Goal: Contribute content: Add original content to the website for others to see

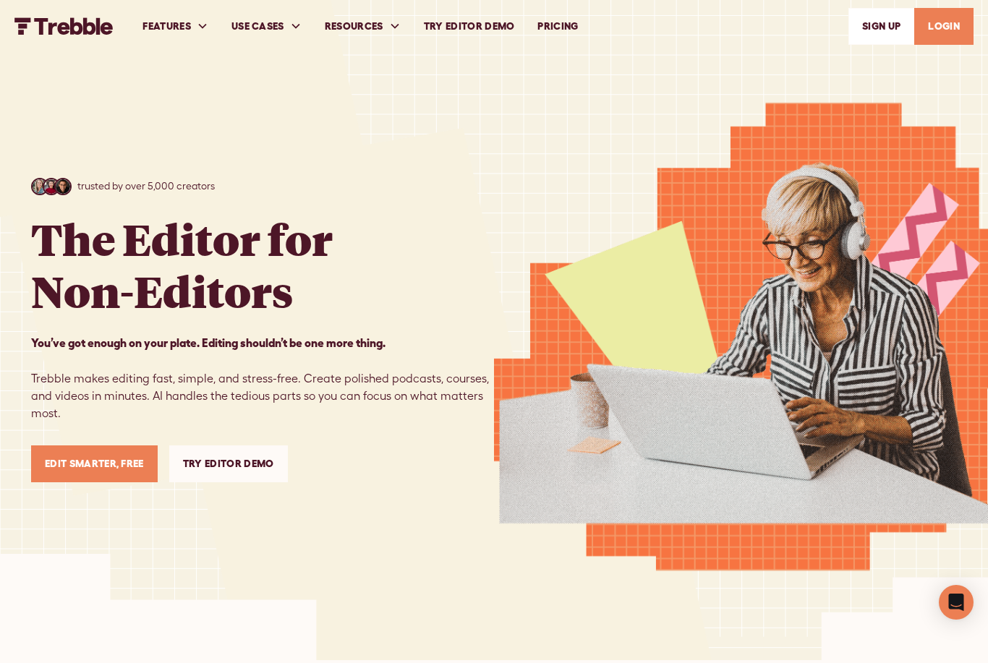
click at [132, 479] on link "Edit Smarter, Free" at bounding box center [94, 463] width 127 height 37
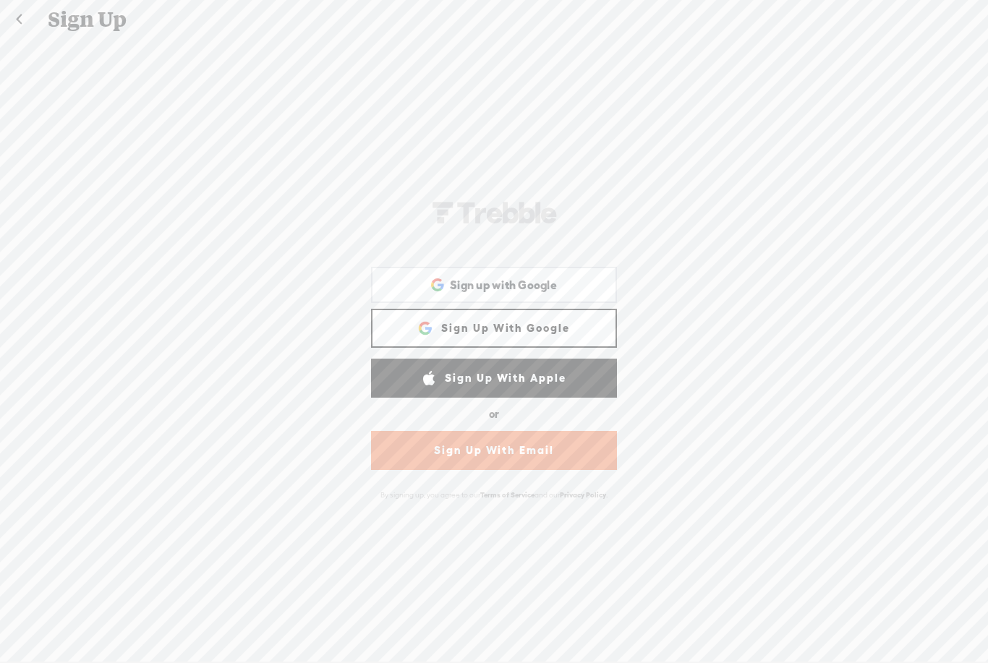
click at [566, 319] on link "Sign Up With Google" at bounding box center [494, 328] width 246 height 39
click at [563, 331] on link "Sign Up With Google" at bounding box center [494, 328] width 246 height 39
click at [570, 328] on link "Sign Up With Google" at bounding box center [494, 328] width 246 height 39
click at [571, 325] on link "Sign Up With Google" at bounding box center [494, 328] width 246 height 39
click at [568, 328] on link "Sign Up With Google" at bounding box center [494, 328] width 246 height 39
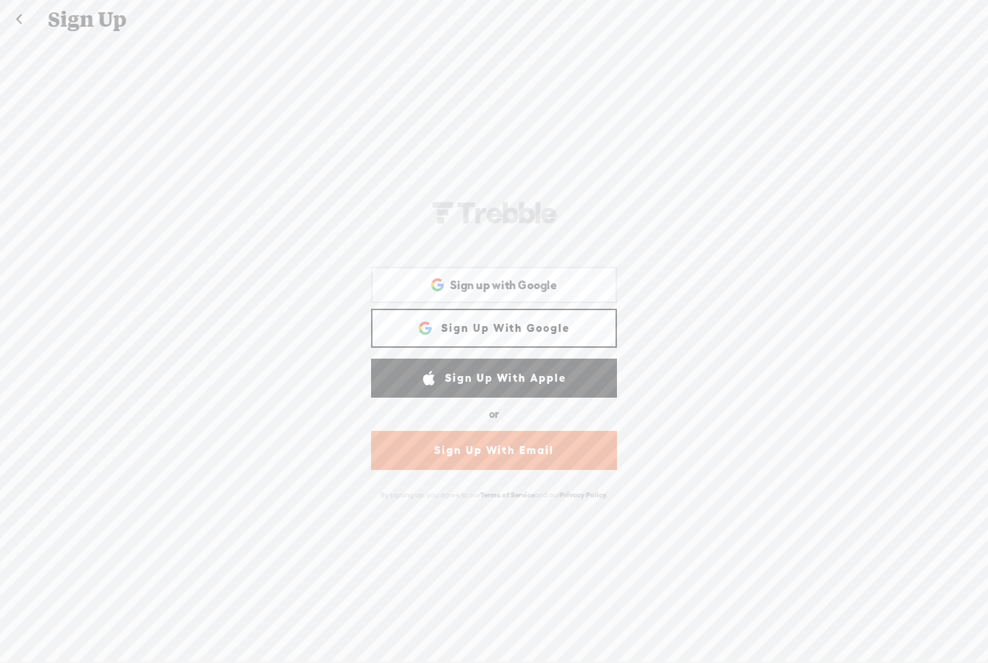
click at [568, 328] on link "Sign Up With Google" at bounding box center [494, 328] width 246 height 39
click at [574, 326] on link "Sign Up With Google" at bounding box center [494, 328] width 246 height 39
click at [573, 325] on link "Sign Up With Google" at bounding box center [494, 328] width 246 height 39
click at [594, 303] on div "Sign up with Google Sign up with Google. Opens in new tab" at bounding box center [494, 285] width 246 height 36
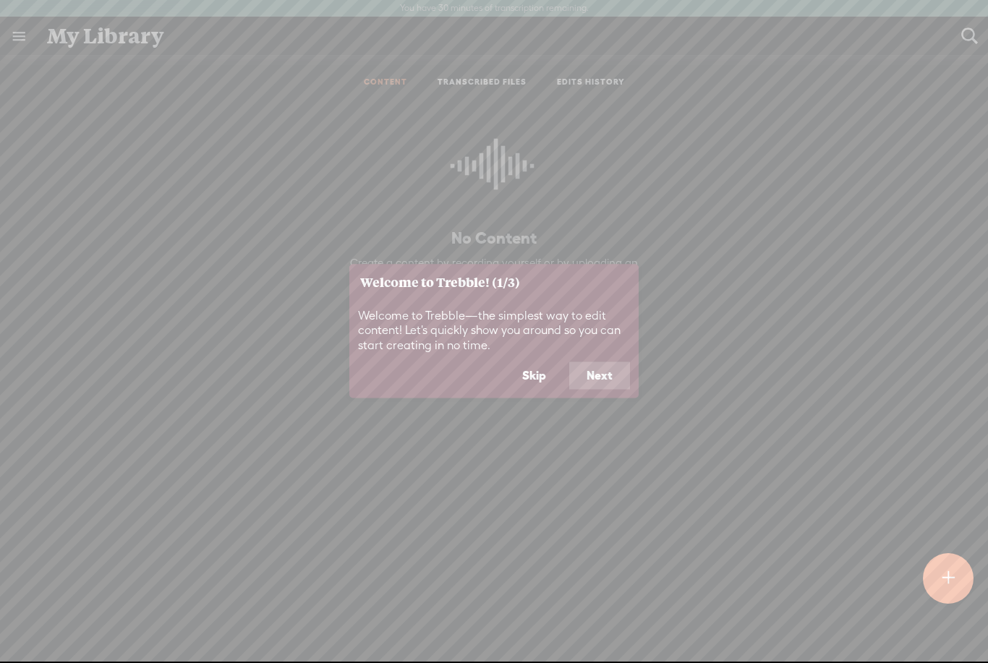
click at [619, 378] on button "Next" at bounding box center [599, 375] width 61 height 27
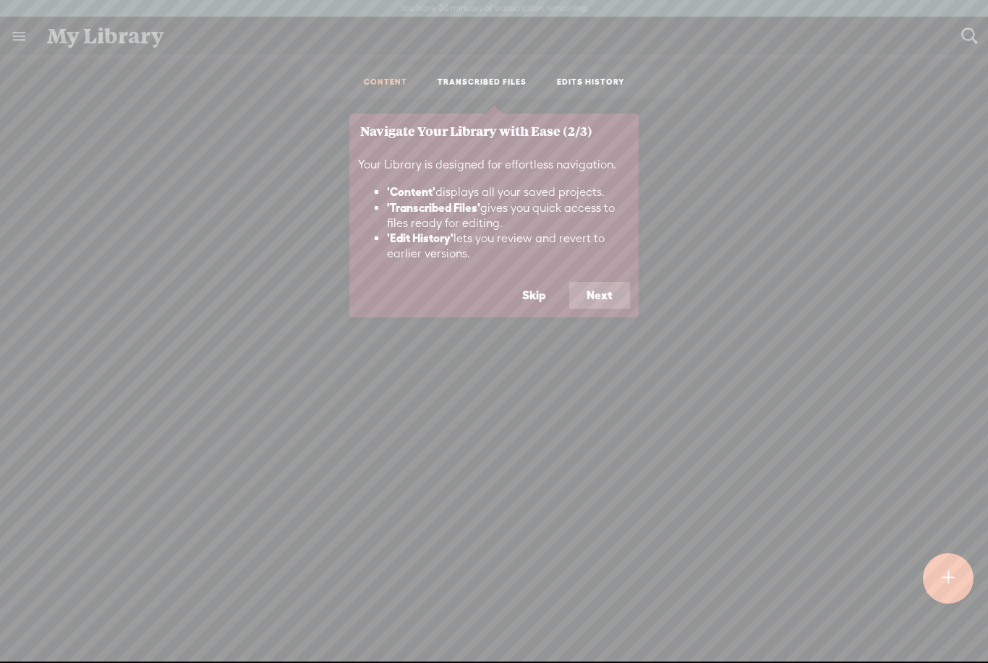
click at [619, 295] on button "Next" at bounding box center [599, 295] width 61 height 27
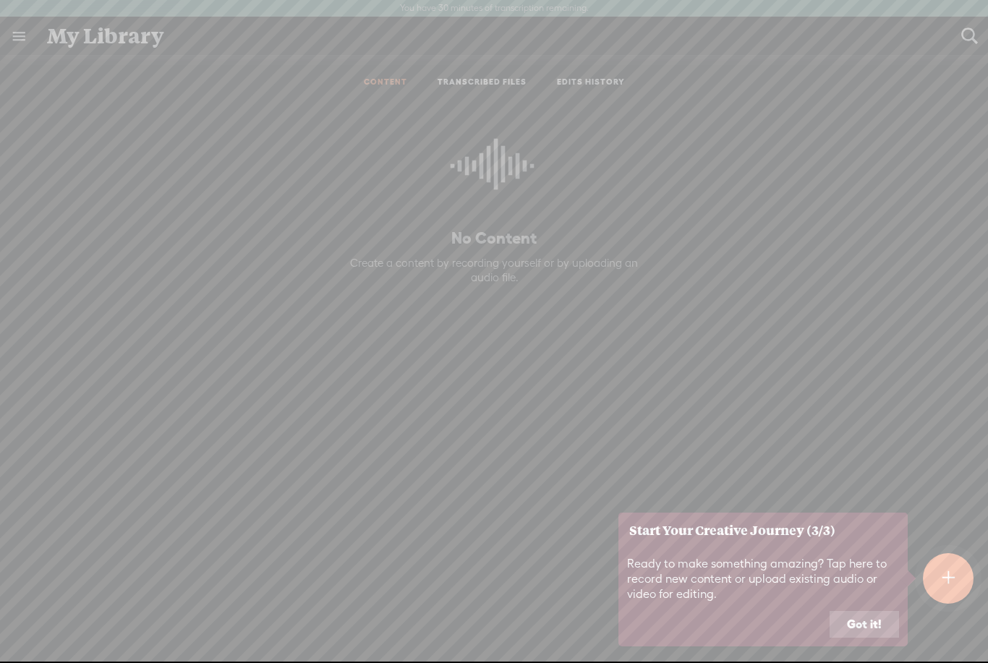
click at [867, 613] on button "Got it!" at bounding box center [864, 624] width 69 height 27
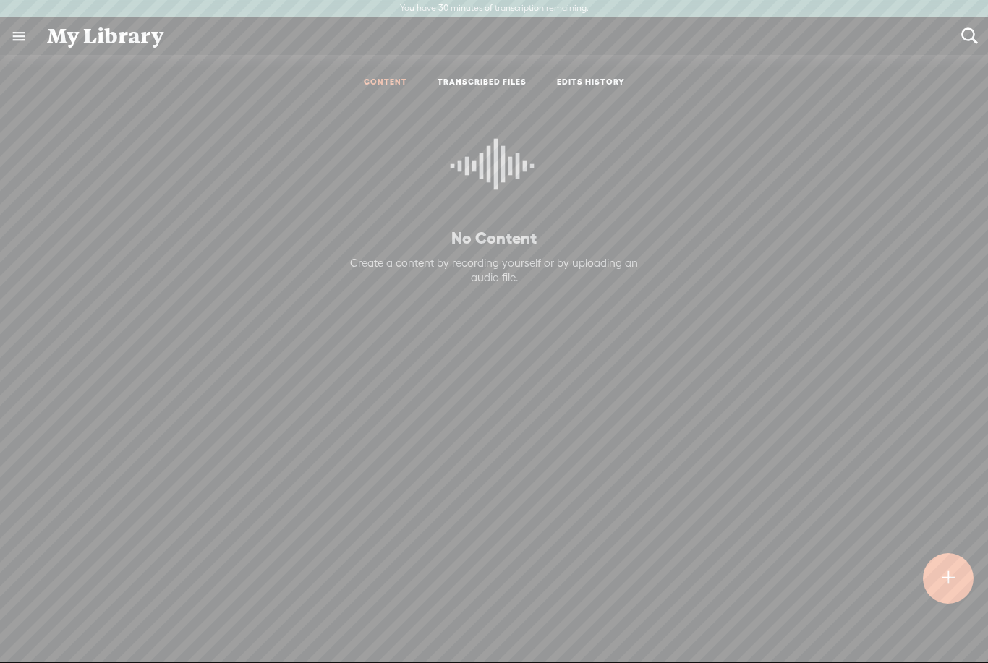
click at [957, 586] on div at bounding box center [948, 578] width 51 height 51
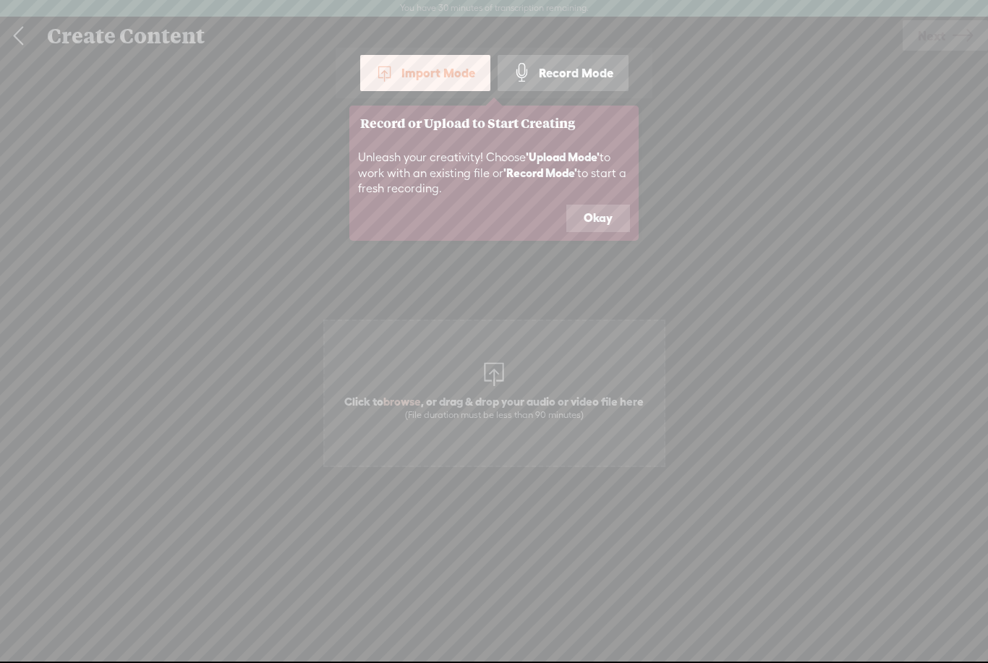
click at [591, 217] on button "Okay" at bounding box center [598, 218] width 64 height 27
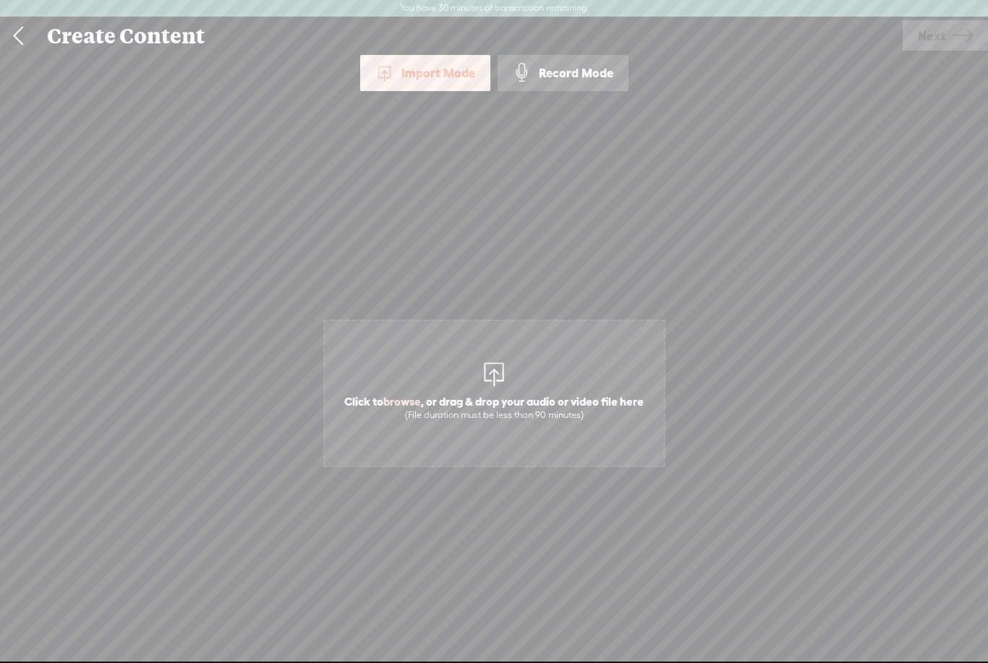
click at [536, 367] on span "Click to browse , or drag & drop your audio or video file here (File duration m…" at bounding box center [494, 394] width 342 height 148
click at [508, 362] on div at bounding box center [493, 372] width 29 height 29
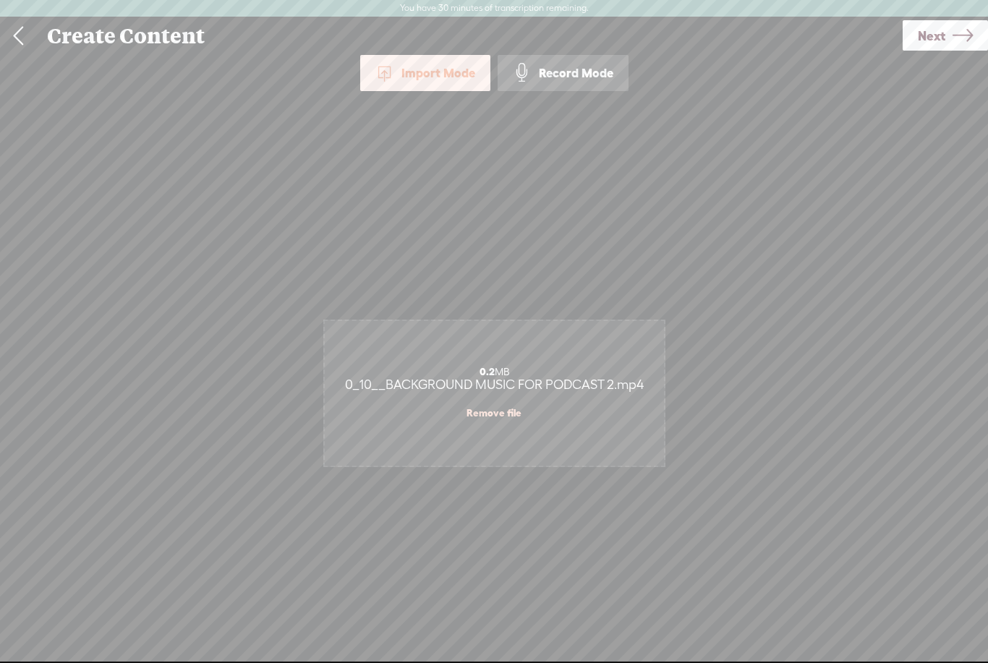
click at [642, 378] on span "0_10__BACKGROUND MUSIC FOR PODCAST 2.mp4" at bounding box center [494, 384] width 299 height 15
click at [612, 375] on div "0.2 MB" at bounding box center [494, 372] width 325 height 12
click at [611, 375] on div "0.2 MB" at bounding box center [494, 372] width 325 height 12
click at [599, 389] on span "0_10__BACKGROUND MUSIC FOR PODCAST 2.mp4" at bounding box center [494, 384] width 299 height 15
click at [930, 41] on span "Next" at bounding box center [931, 35] width 27 height 37
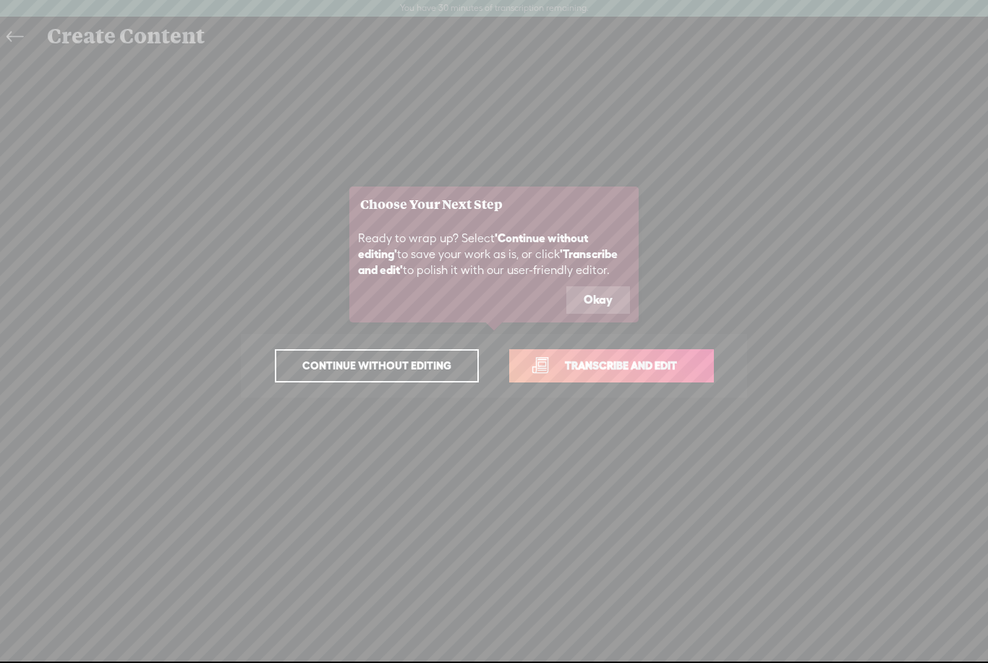
click at [610, 295] on button "Okay" at bounding box center [598, 299] width 64 height 27
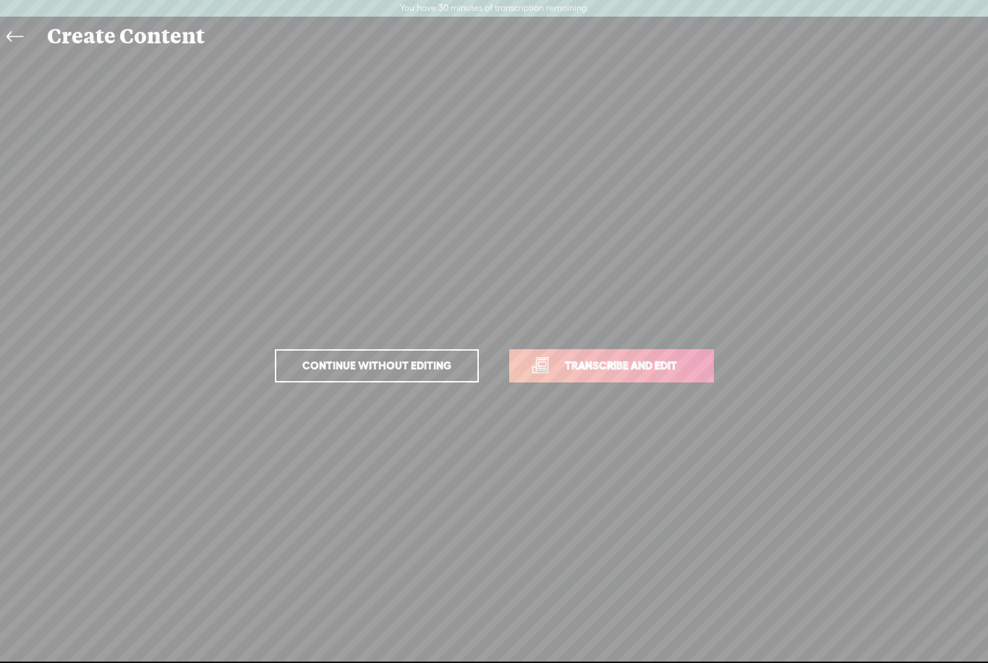
click at [9, 37] on icon at bounding box center [15, 37] width 17 height 33
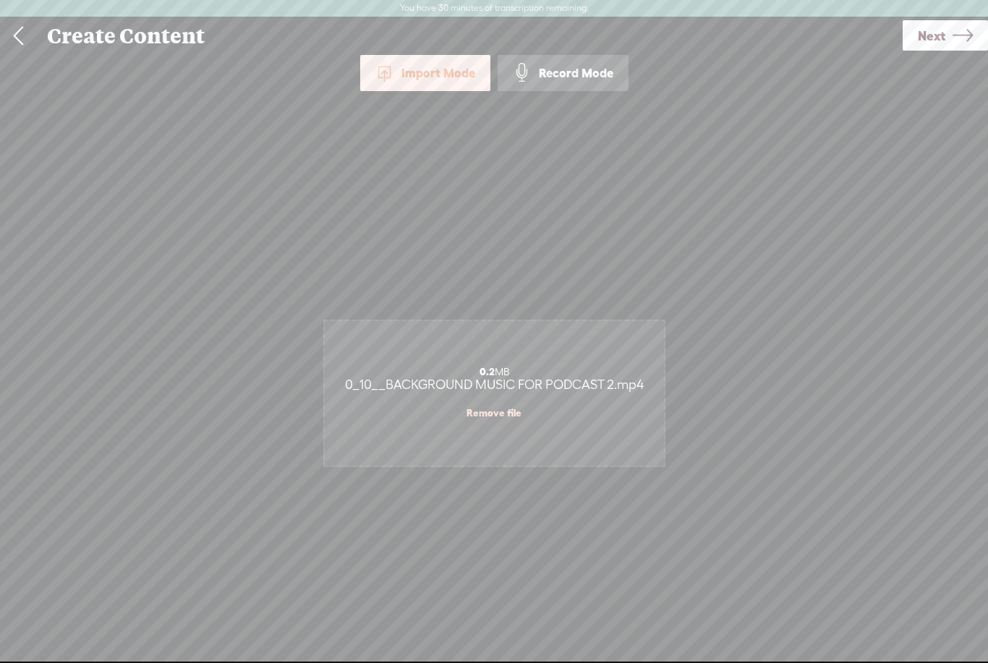
click at [617, 364] on div "0.2 MB 0_10__BACKGROUND MUSIC FOR PODCAST 2.mp4 Remove file" at bounding box center [494, 393] width 339 height 145
click at [616, 364] on div "0.2 MB 0_10__BACKGROUND MUSIC FOR PODCAST 2.mp4 Remove file" at bounding box center [494, 393] width 339 height 145
click at [629, 364] on div "0.2 MB 0_10__BACKGROUND MUSIC FOR PODCAST 2.mp4 Remove file" at bounding box center [494, 393] width 339 height 145
click at [621, 357] on div "0.2 MB 0_10__BACKGROUND MUSIC FOR PODCAST 2.mp4 Remove file" at bounding box center [494, 393] width 339 height 145
click at [579, 51] on div "Create Content" at bounding box center [470, 36] width 866 height 38
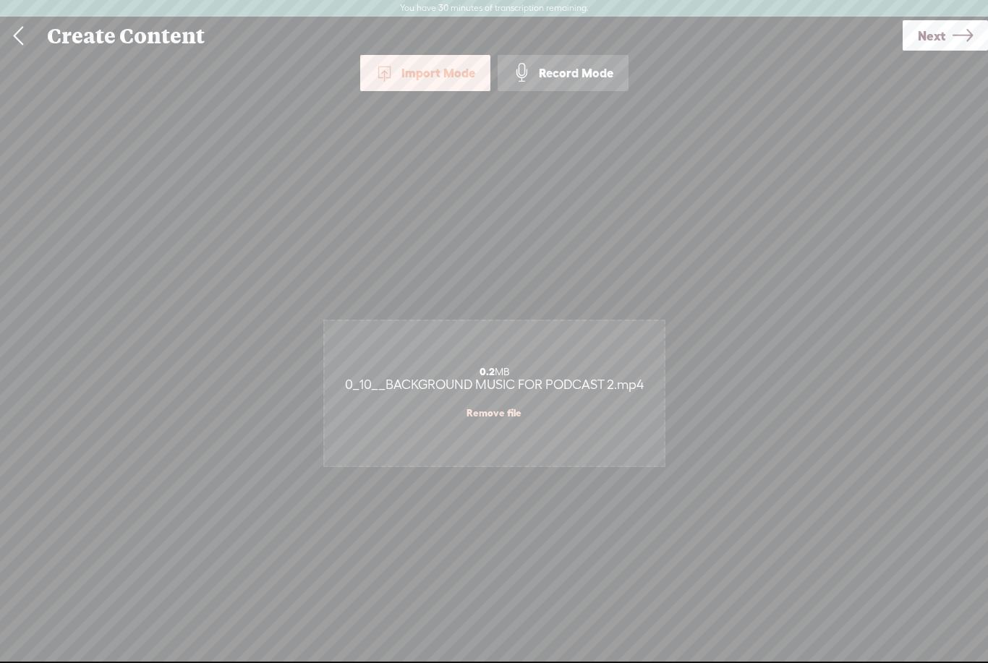
click at [586, 73] on div "Record Mode" at bounding box center [563, 73] width 131 height 36
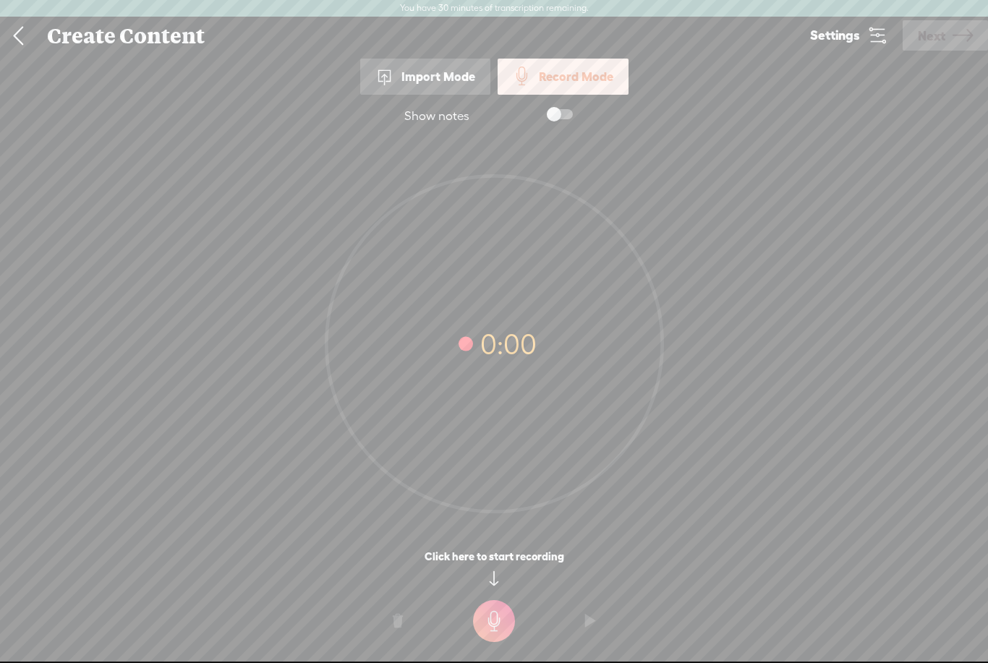
click at [478, 81] on div "Import Mode" at bounding box center [425, 77] width 130 height 36
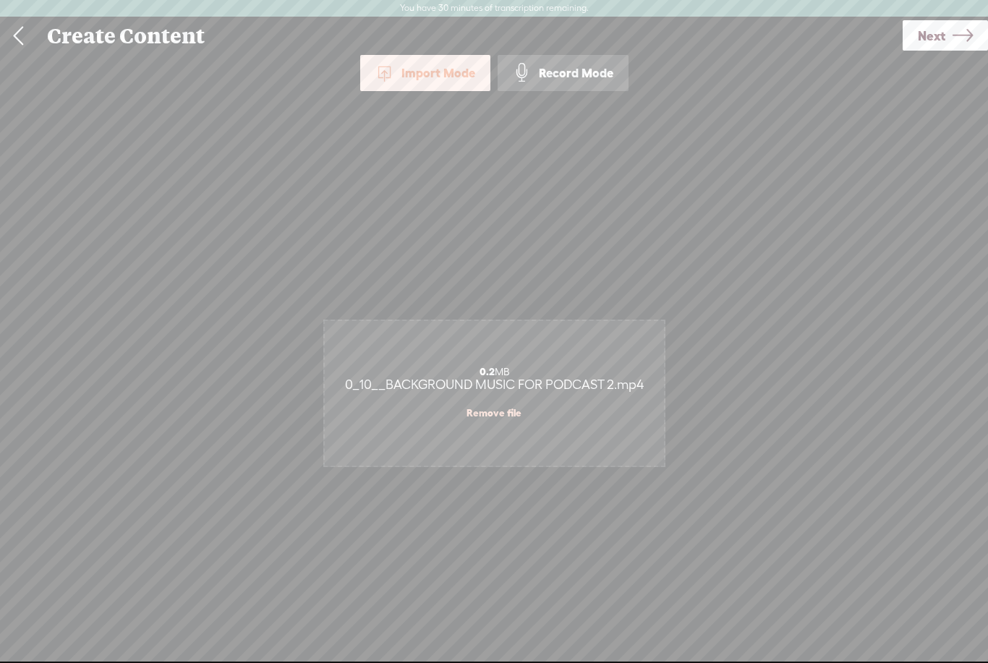
click at [511, 358] on div "0.2 MB 0_10__BACKGROUND MUSIC FOR PODCAST 2.mp4 Remove file" at bounding box center [494, 393] width 339 height 145
click at [536, 370] on div "0.2 MB" at bounding box center [494, 372] width 325 height 12
click at [456, 80] on div "Import Mode" at bounding box center [425, 73] width 130 height 36
click at [479, 77] on div "Import Mode" at bounding box center [425, 73] width 130 height 36
click at [464, 74] on div "Import Mode" at bounding box center [425, 73] width 130 height 36
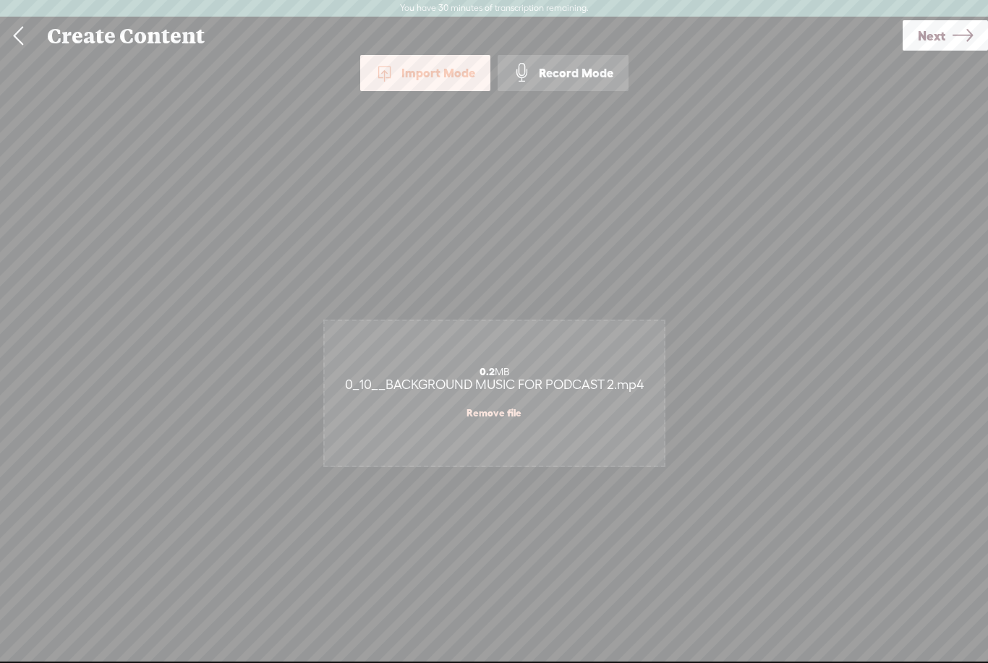
click at [454, 78] on div "Import Mode" at bounding box center [425, 73] width 130 height 36
click at [454, 72] on div "Import Mode" at bounding box center [425, 73] width 130 height 36
click at [453, 72] on div "Import Mode" at bounding box center [425, 73] width 130 height 36
click at [453, 78] on div "Import Mode" at bounding box center [425, 73] width 130 height 36
click at [413, 74] on div "Import Mode" at bounding box center [425, 73] width 130 height 36
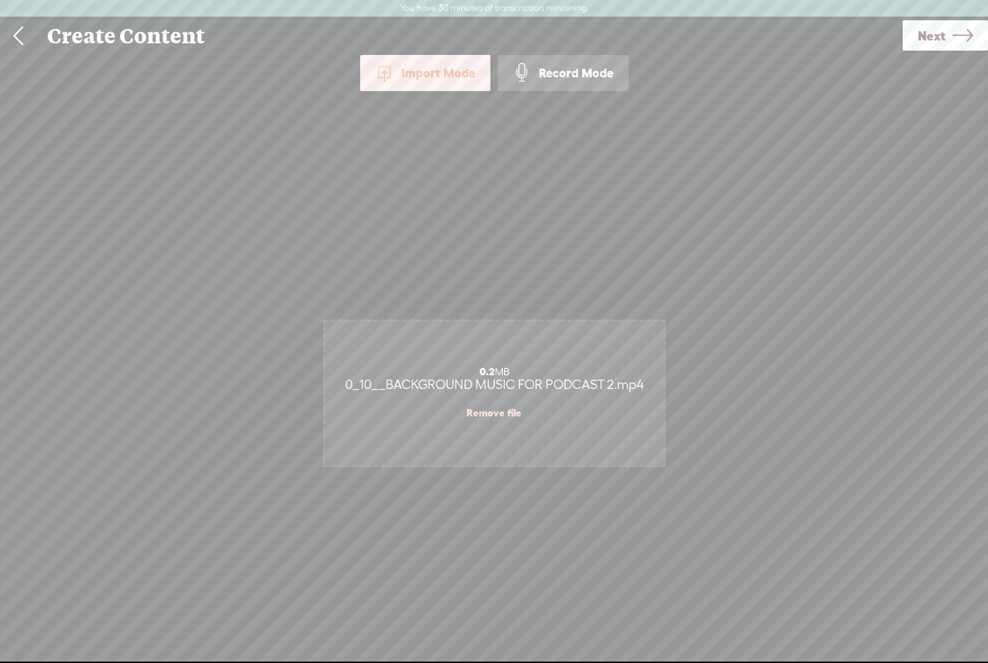
click at [638, 381] on span "0_10__BACKGROUND MUSIC FOR PODCAST 2.mp4" at bounding box center [494, 384] width 299 height 15
click at [29, 41] on link at bounding box center [18, 36] width 36 height 38
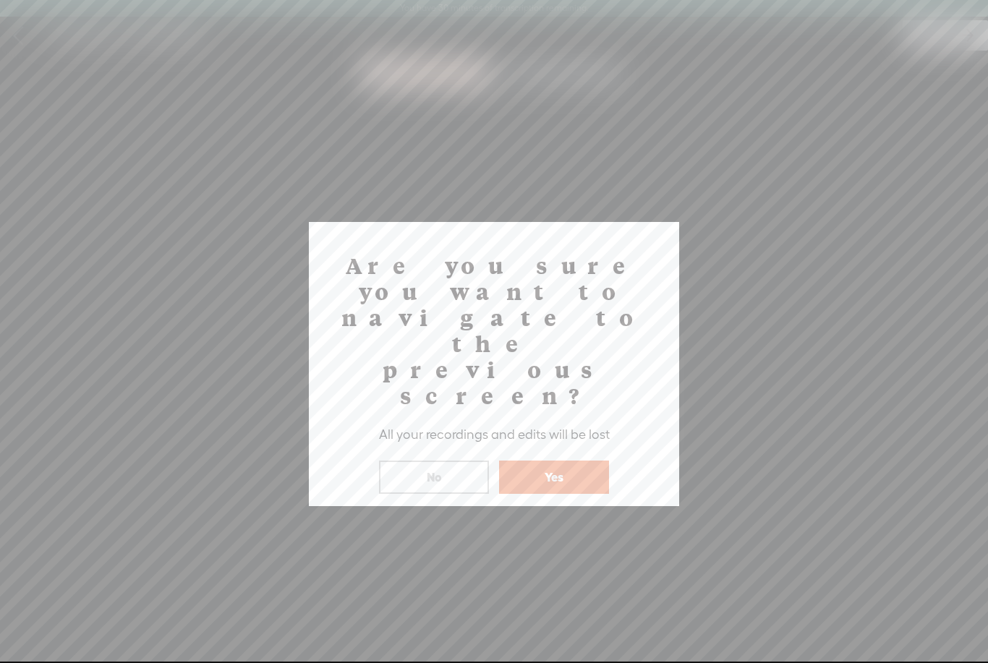
click at [590, 461] on button "Yes" at bounding box center [554, 477] width 110 height 33
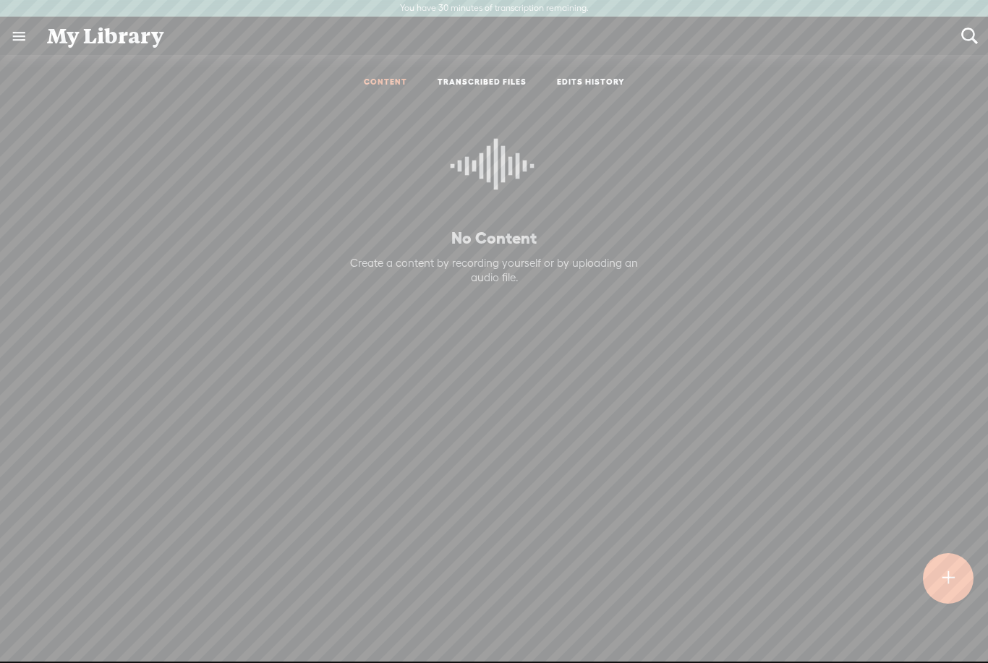
click at [493, 83] on link "TRANSCRIBED FILES" at bounding box center [482, 83] width 89 height 12
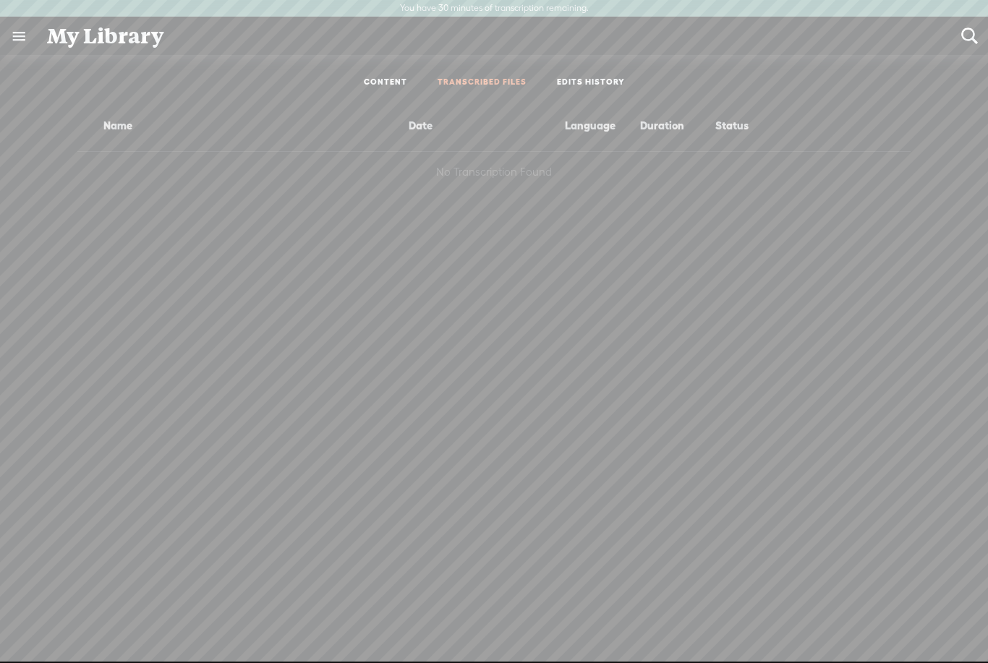
click at [25, 34] on link at bounding box center [19, 36] width 38 height 38
click at [897, 420] on body "You have 30 minutes of transcription remaining. Upgrade to increase your limit …" at bounding box center [494, 331] width 988 height 662
click at [87, 35] on div "My Library" at bounding box center [494, 36] width 914 height 38
click at [101, 43] on div "My Library" at bounding box center [494, 36] width 914 height 38
click at [81, 52] on div "My Library" at bounding box center [494, 36] width 914 height 38
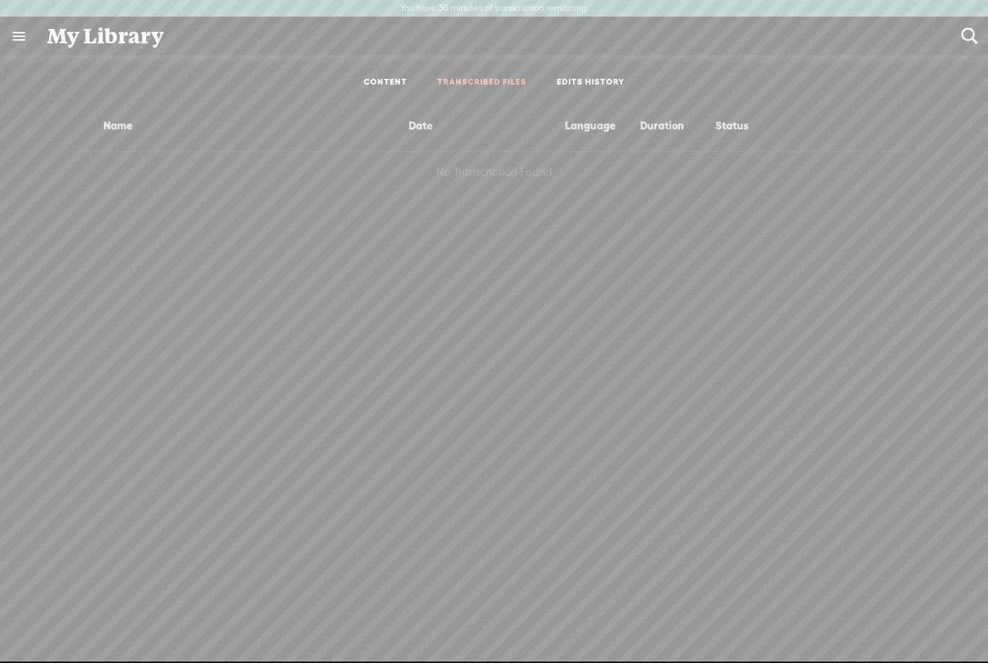
click at [976, 35] on t at bounding box center [969, 36] width 19 height 19
click at [975, 35] on t at bounding box center [970, 36] width 14 height 37
click at [926, 119] on div "Name Date Language Duration Status No Transcription Found" at bounding box center [494, 379] width 966 height 558
click at [406, 80] on link "CONTENT" at bounding box center [385, 83] width 43 height 12
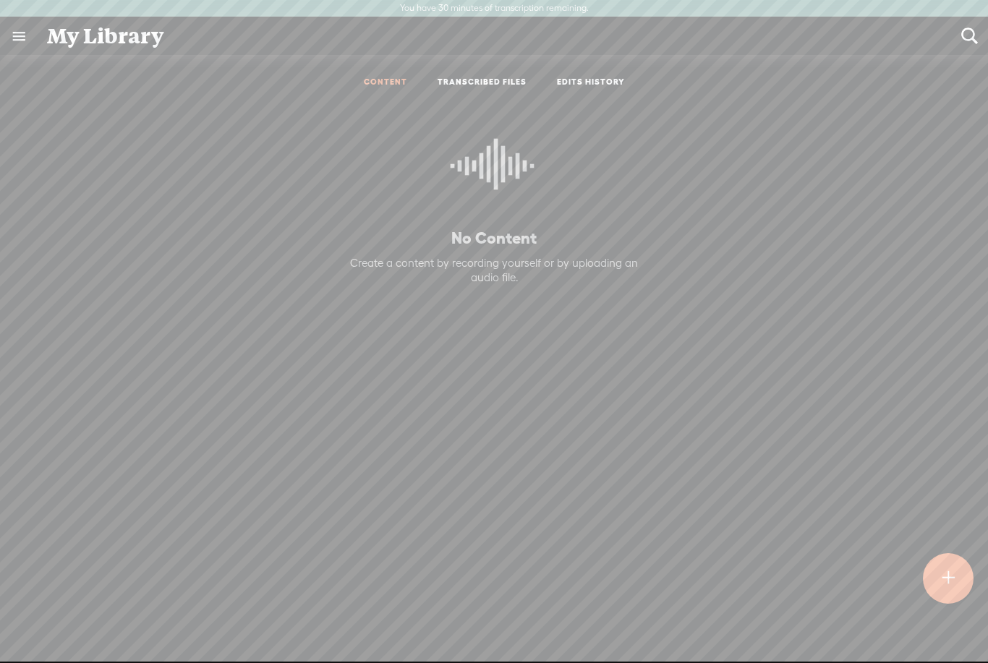
click at [948, 568] on t at bounding box center [948, 579] width 12 height 32
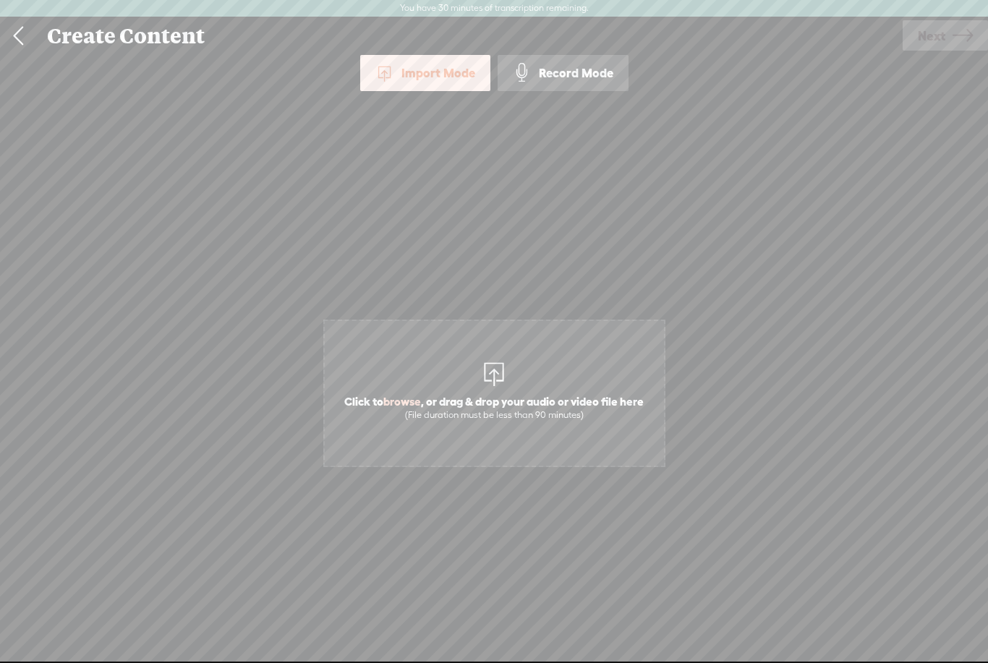
click at [633, 363] on span "Click to browse , or drag & drop your audio or video file here (File duration m…" at bounding box center [494, 394] width 342 height 148
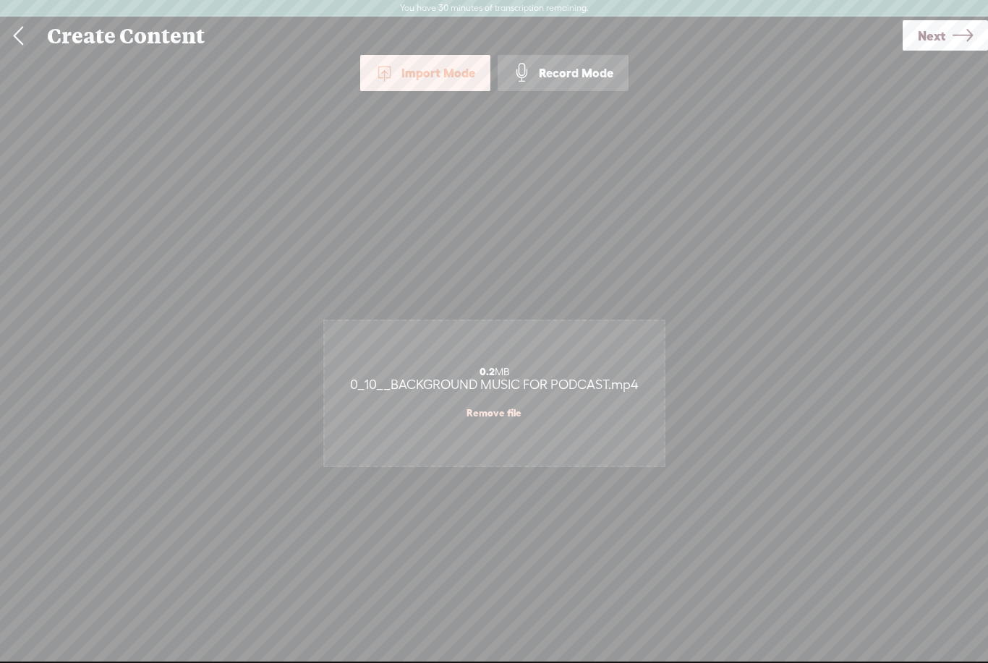
click at [568, 414] on div "0.2 MB 0_10__BACKGROUND MUSIC FOR PODCAST.mp4 Remove file" at bounding box center [494, 393] width 339 height 145
click at [543, 362] on div "0.2 MB 0_10__BACKGROUND MUSIC FOR PODCAST.mp4 Remove file" at bounding box center [494, 393] width 339 height 145
click at [512, 414] on link "Remove file" at bounding box center [493, 412] width 55 height 13
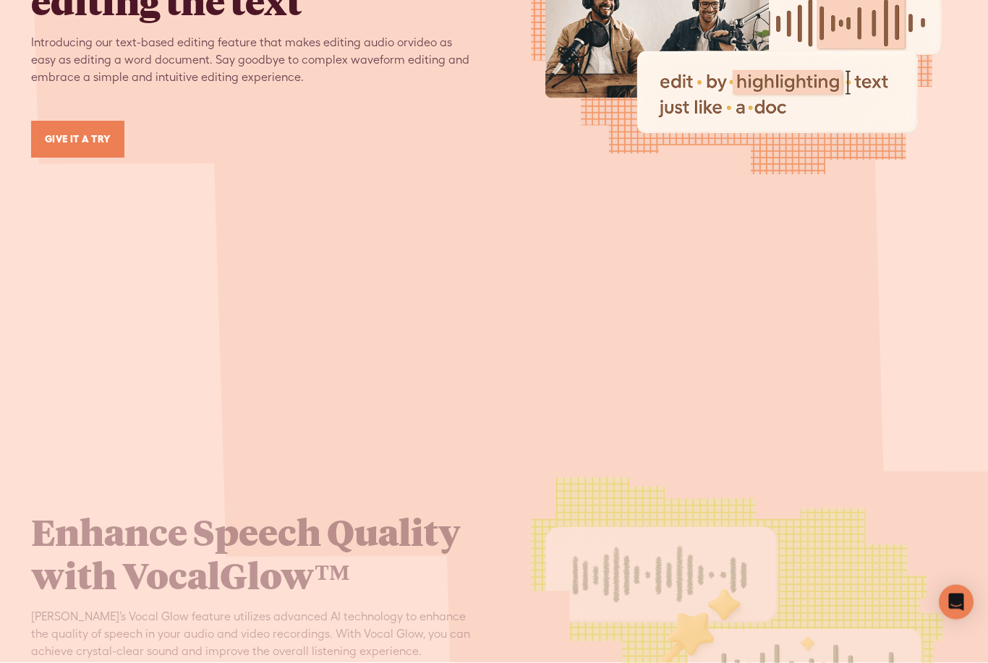
scroll to position [1874, 0]
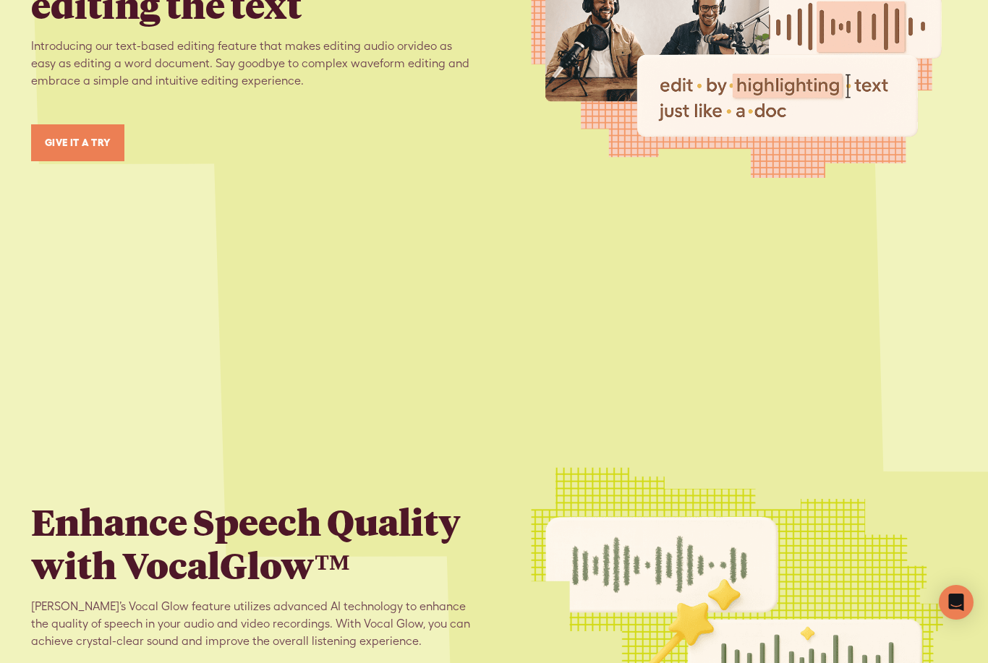
click at [88, 124] on link "GIVE IT A TRY" at bounding box center [77, 142] width 93 height 37
